Goal: Information Seeking & Learning: Check status

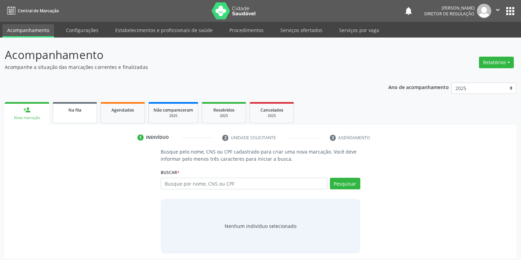
click at [78, 117] on link "Na fila" at bounding box center [75, 112] width 44 height 21
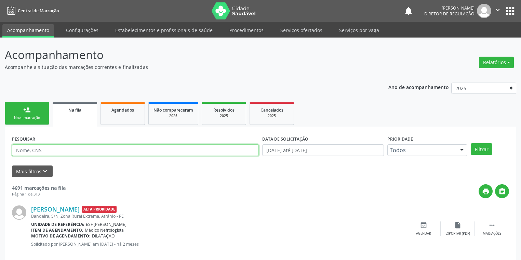
click at [42, 152] on input "text" at bounding box center [135, 151] width 247 height 12
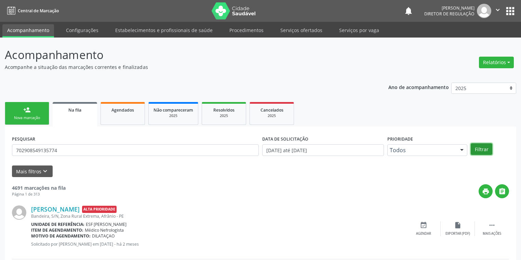
click at [481, 149] on button "Filtrar" at bounding box center [482, 150] width 22 height 12
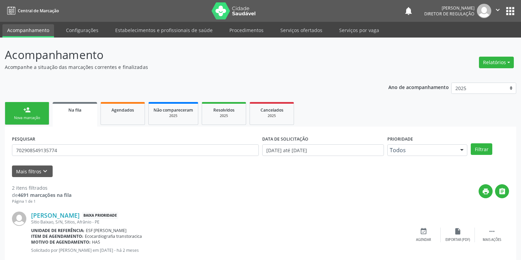
scroll to position [78, 0]
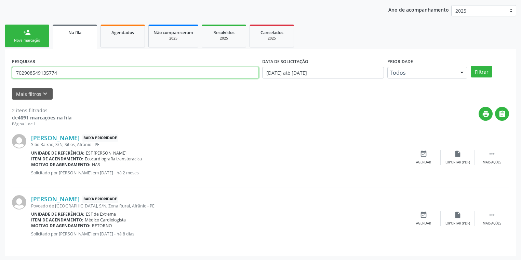
click at [63, 74] on input "702908549135774" at bounding box center [135, 73] width 247 height 12
type input "7"
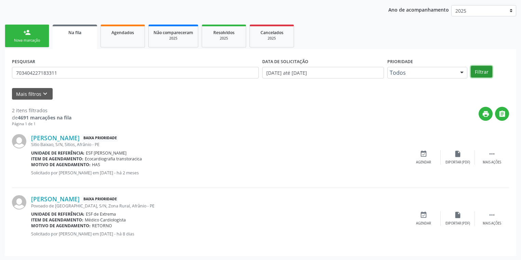
click at [477, 68] on button "Filtrar" at bounding box center [482, 72] width 22 height 12
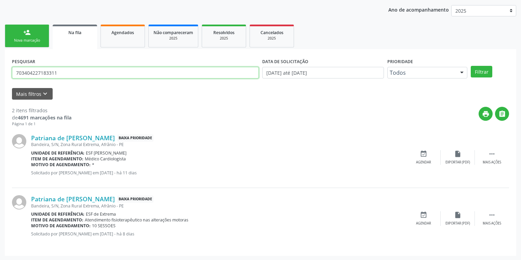
click at [65, 72] on input "703404227183311" at bounding box center [135, 73] width 247 height 12
type input "7"
type input "705000417659755"
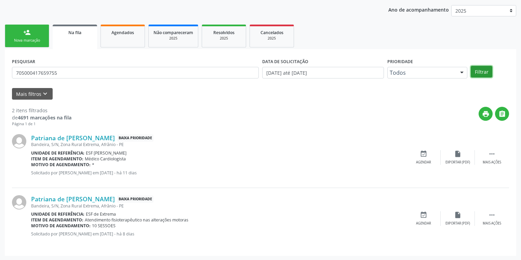
click at [482, 74] on button "Filtrar" at bounding box center [482, 72] width 22 height 12
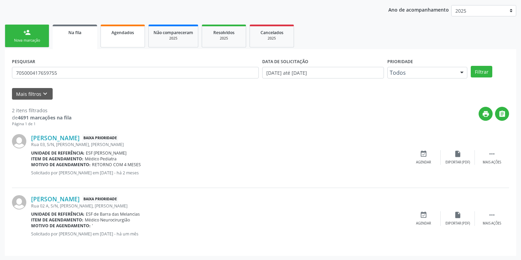
click at [119, 42] on link "Agendados" at bounding box center [122, 36] width 44 height 23
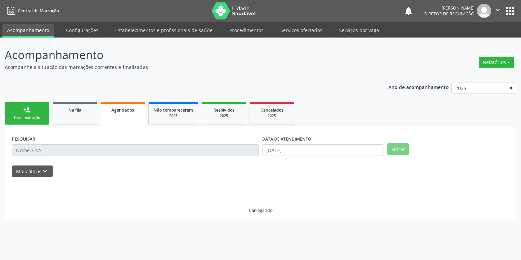
scroll to position [0, 0]
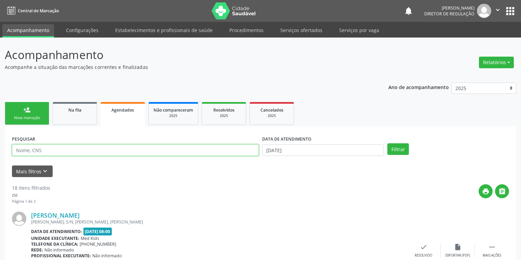
click at [42, 152] on input "text" at bounding box center [135, 151] width 247 height 12
type input "[PERSON_NAME]"
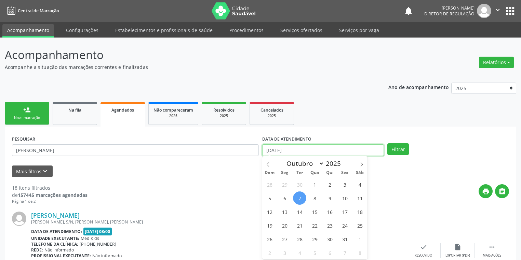
click at [284, 152] on input "[DATE]" at bounding box center [323, 151] width 122 height 12
click at [357, 200] on span "11" at bounding box center [359, 198] width 13 height 13
type input "[DATE]"
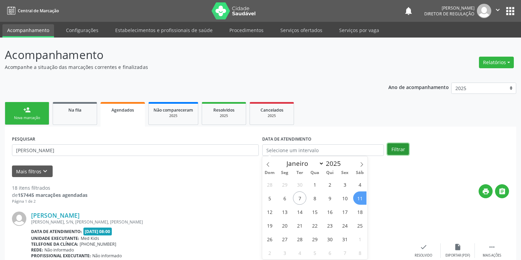
click at [399, 148] on button "Filtrar" at bounding box center [398, 150] width 22 height 12
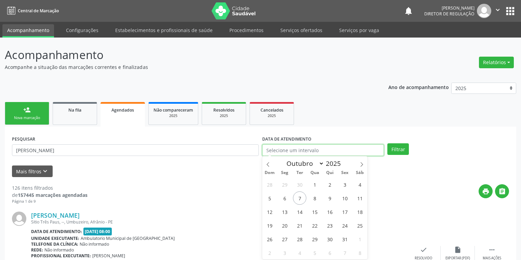
click at [283, 153] on input "text" at bounding box center [323, 151] width 122 height 12
click at [360, 201] on span "11" at bounding box center [359, 198] width 13 height 13
type input "[DATE]"
click at [360, 201] on span "11" at bounding box center [359, 198] width 13 height 13
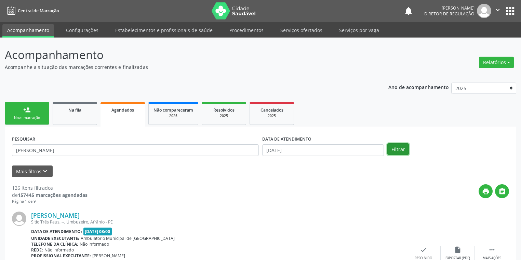
click at [396, 148] on button "Filtrar" at bounding box center [398, 150] width 22 height 12
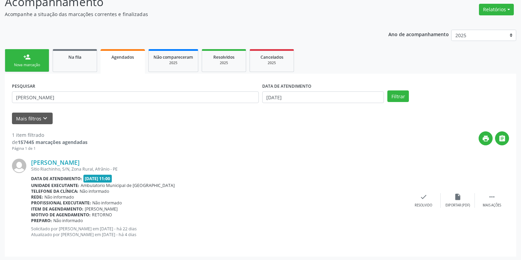
scroll to position [54, 0]
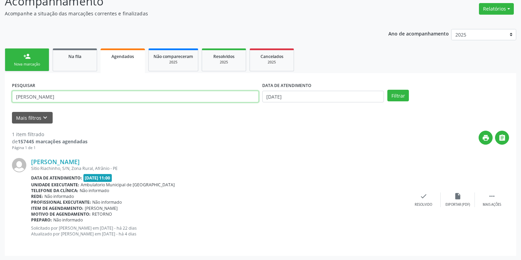
click at [44, 98] on input "[PERSON_NAME]" at bounding box center [135, 97] width 247 height 12
type input "r"
click at [81, 66] on link "Na fila" at bounding box center [75, 60] width 44 height 23
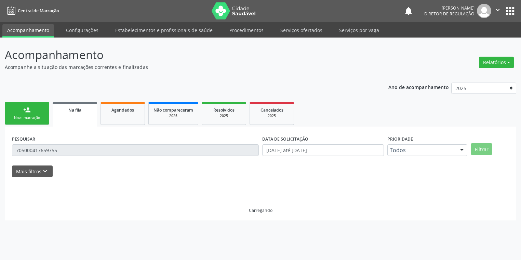
scroll to position [0, 0]
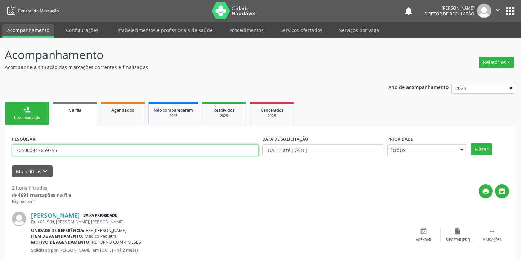
click at [112, 154] on input "705000417659755" at bounding box center [135, 151] width 247 height 12
type input "7"
type input "705102378860840"
click at [479, 153] on button "Filtrar" at bounding box center [482, 150] width 22 height 12
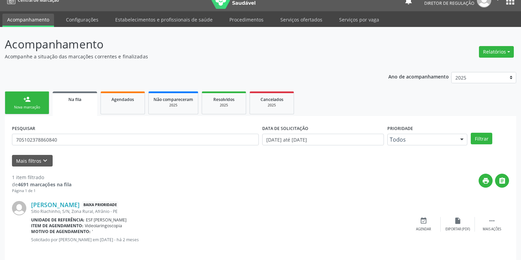
scroll to position [16, 0]
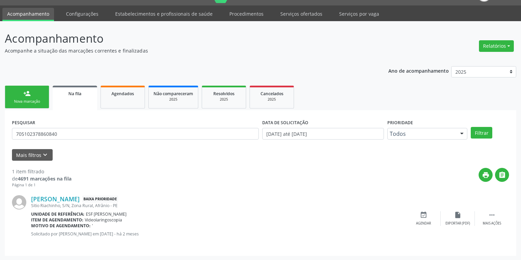
click at [29, 94] on div "person_add" at bounding box center [27, 94] width 8 height 8
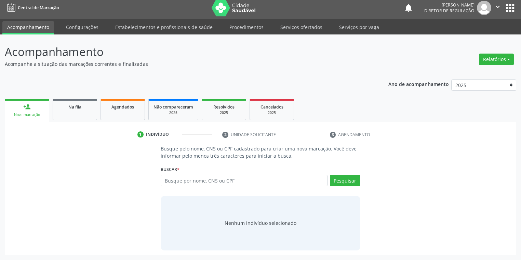
scroll to position [3, 0]
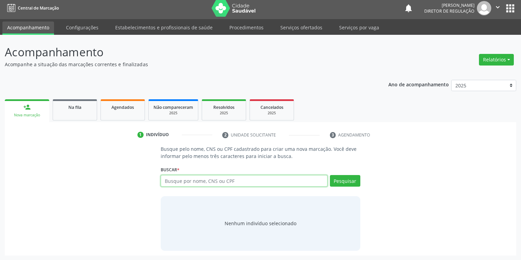
click at [173, 179] on input "text" at bounding box center [244, 181] width 167 height 12
type input "705102378860740"
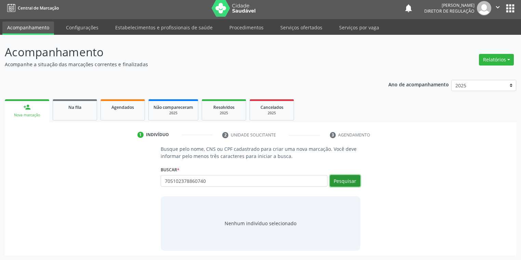
click at [352, 181] on button "Pesquisar" at bounding box center [345, 181] width 30 height 12
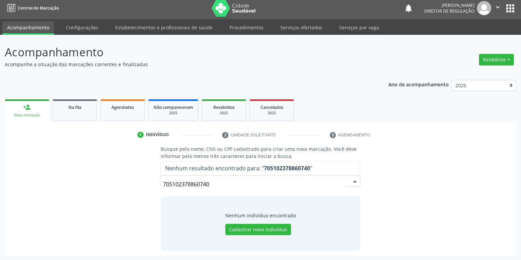
click at [222, 187] on input "705102378860740" at bounding box center [254, 185] width 183 height 14
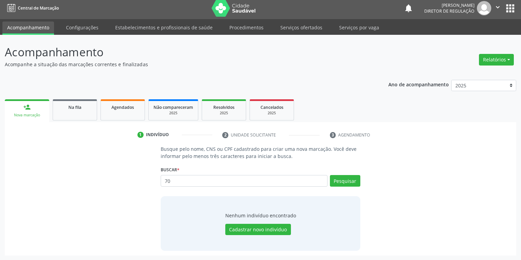
type input "7"
click at [339, 183] on button "Pesquisar" at bounding box center [345, 181] width 30 height 12
click at [338, 184] on button "Pesquisar" at bounding box center [345, 181] width 30 height 12
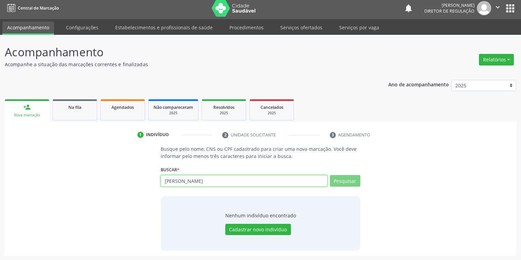
click at [201, 183] on input "[PERSON_NAME]" at bounding box center [244, 181] width 167 height 12
type input "r"
